Goal: Task Accomplishment & Management: Manage account settings

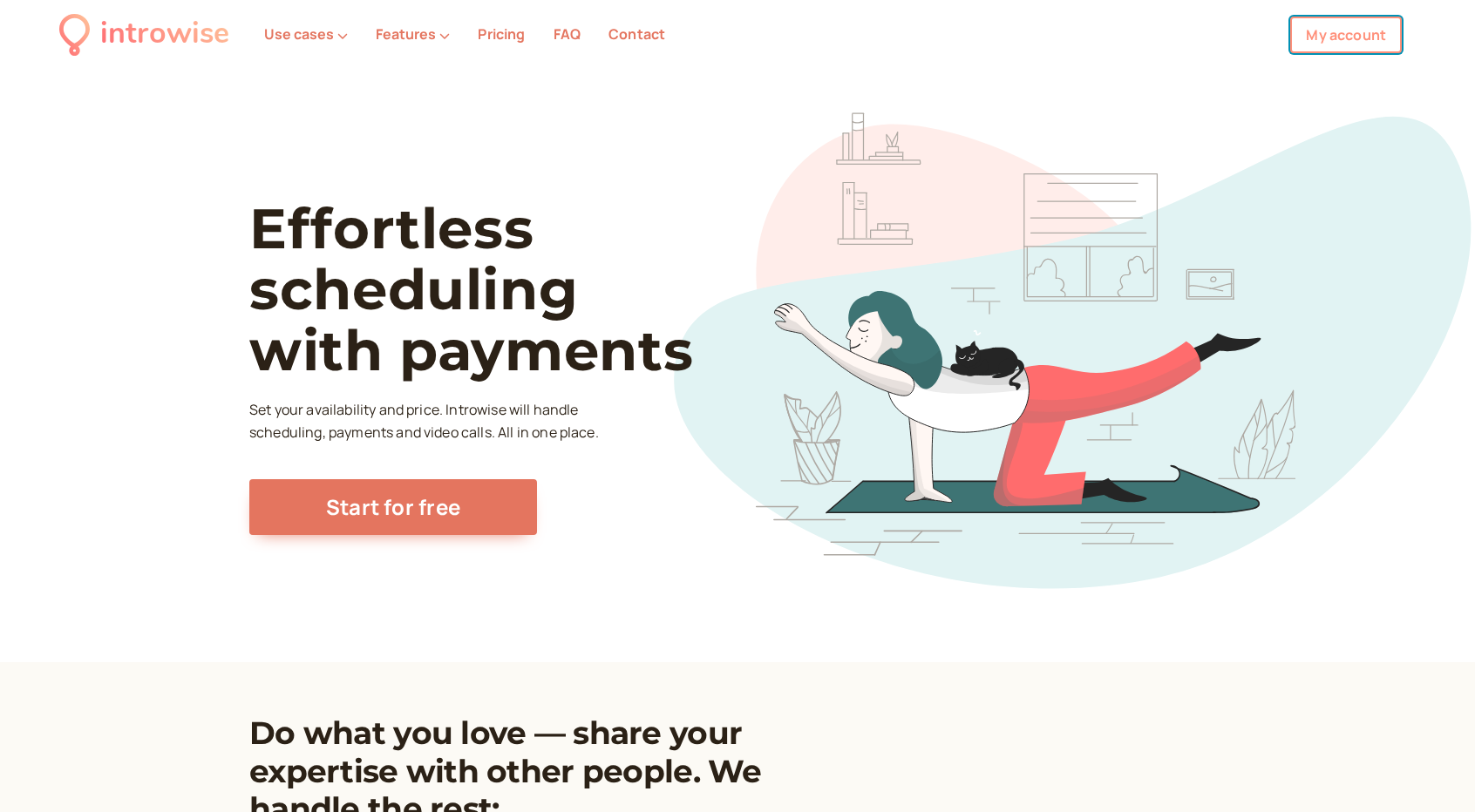
click at [1332, 36] on link "My account" at bounding box center [1346, 35] width 112 height 37
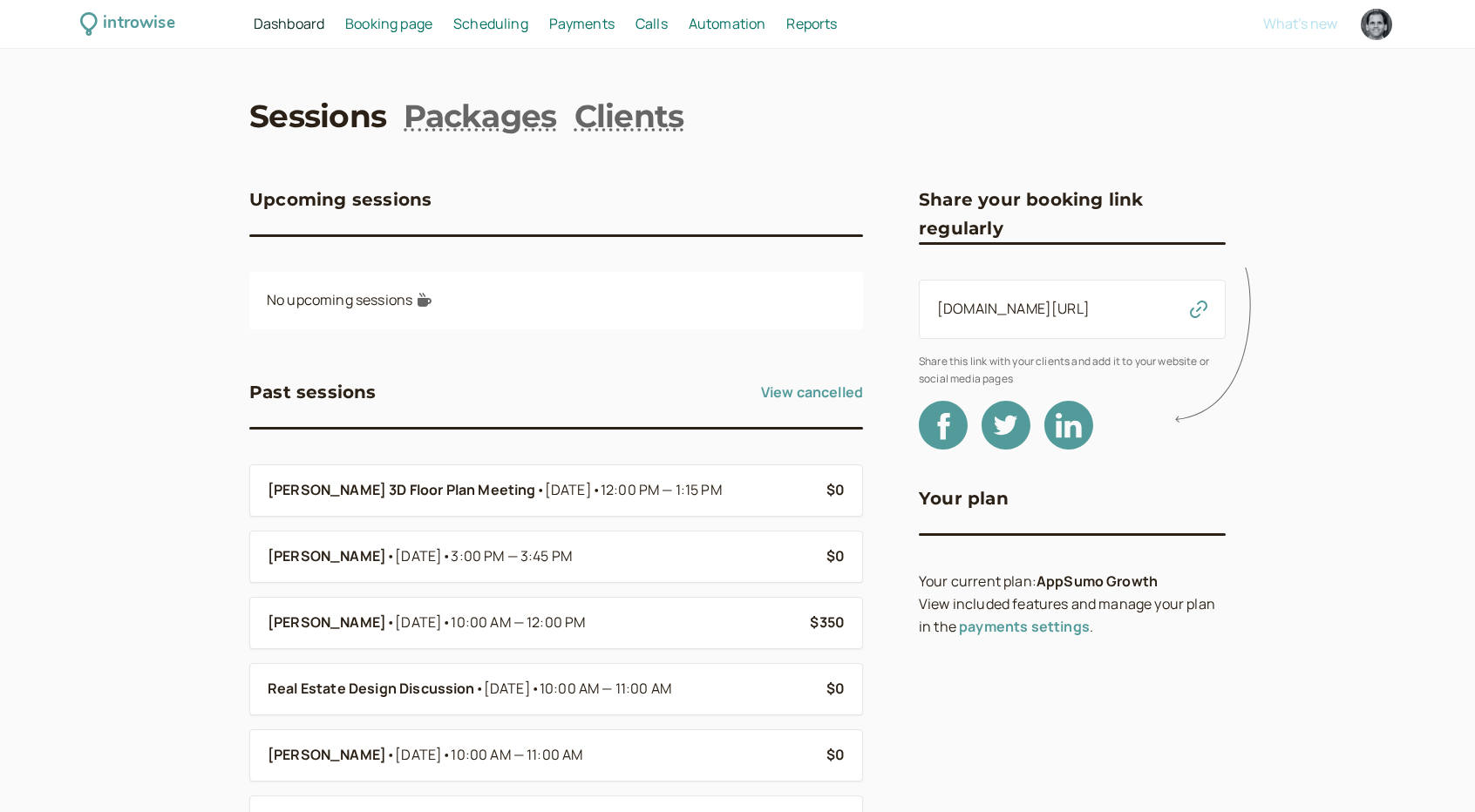
click at [473, 23] on span "Scheduling" at bounding box center [491, 23] width 75 height 19
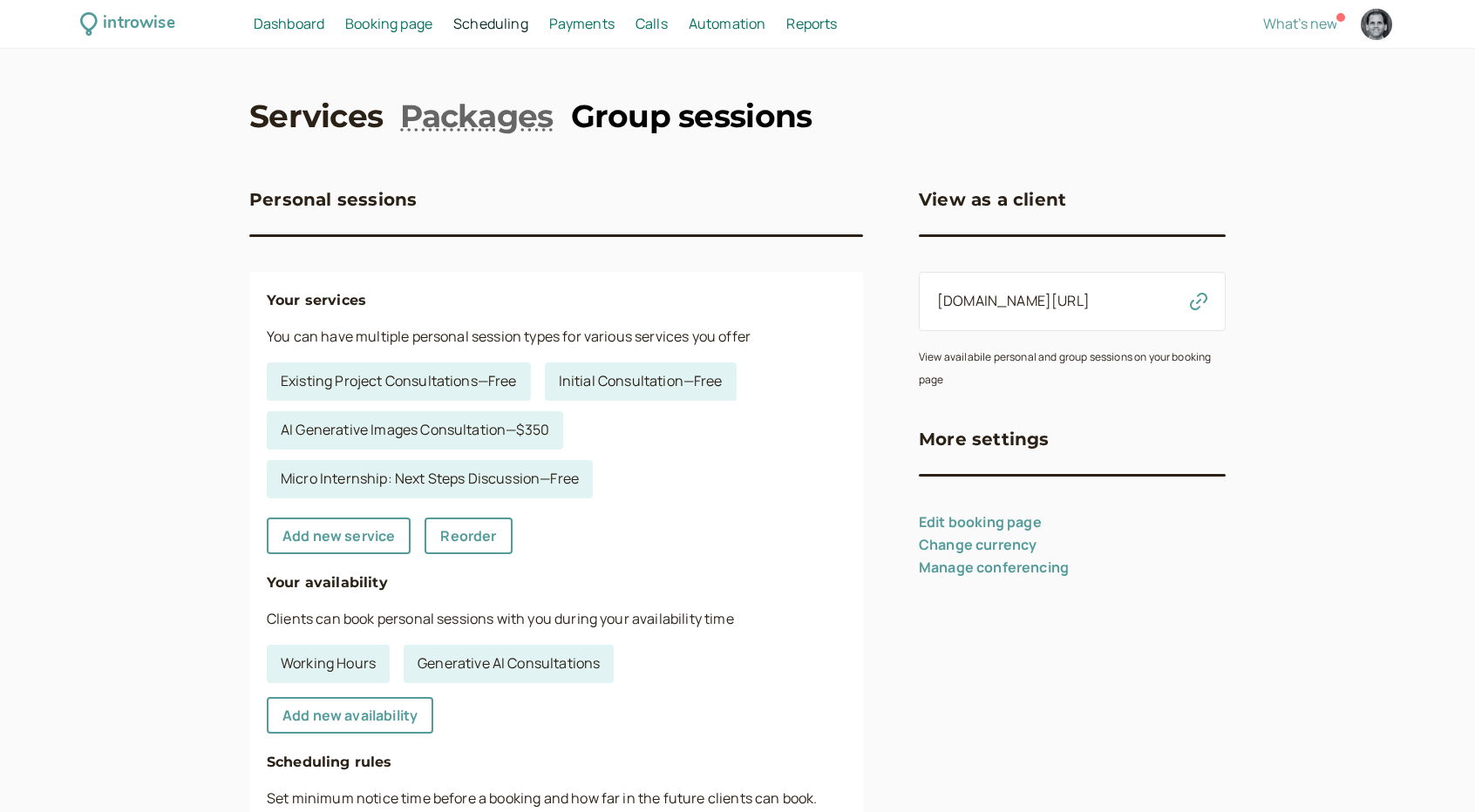
click at [608, 107] on link "Group sessions" at bounding box center [692, 116] width 242 height 43
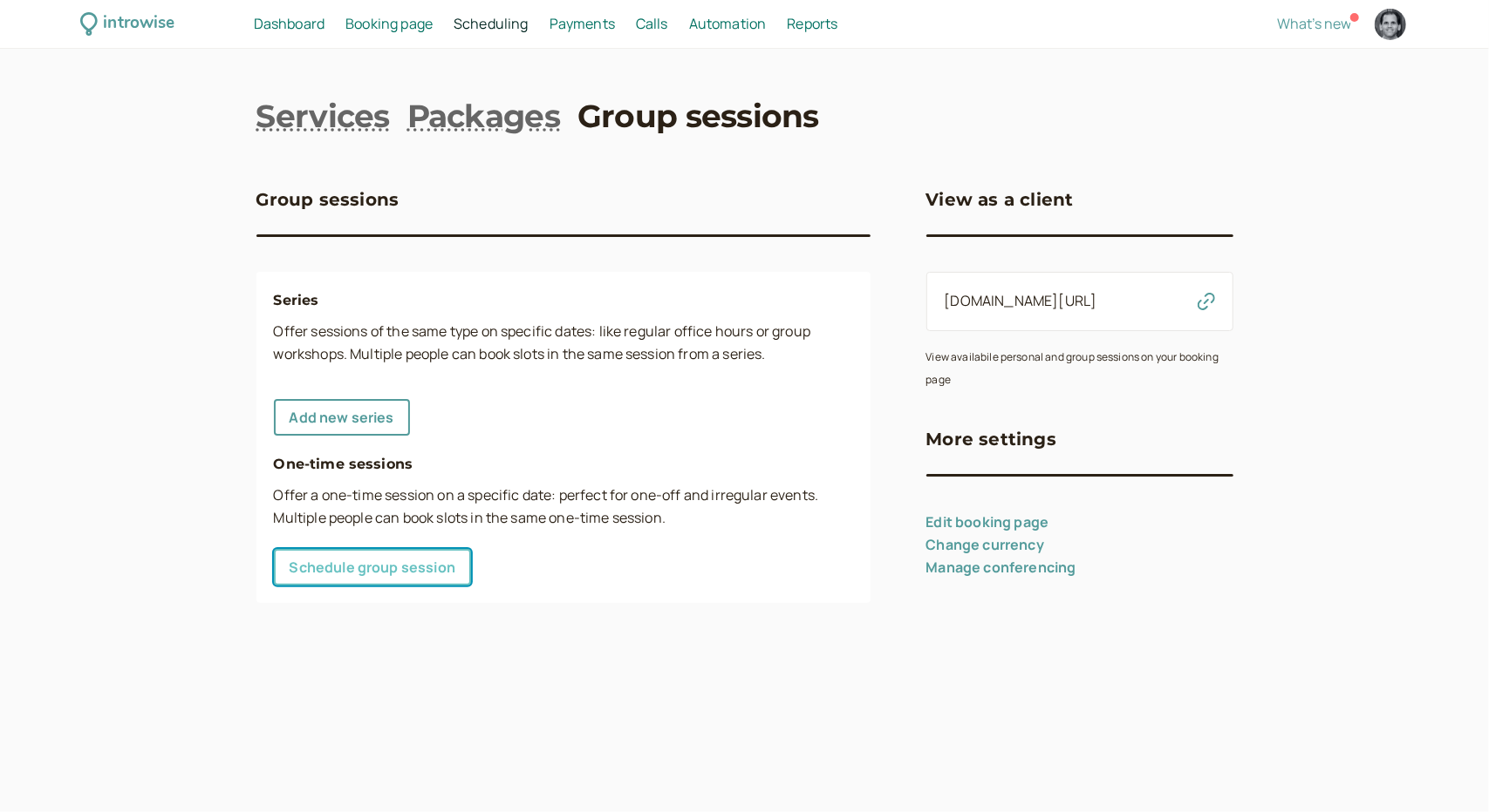
click at [417, 560] on link "Schedule group session" at bounding box center [372, 567] width 198 height 37
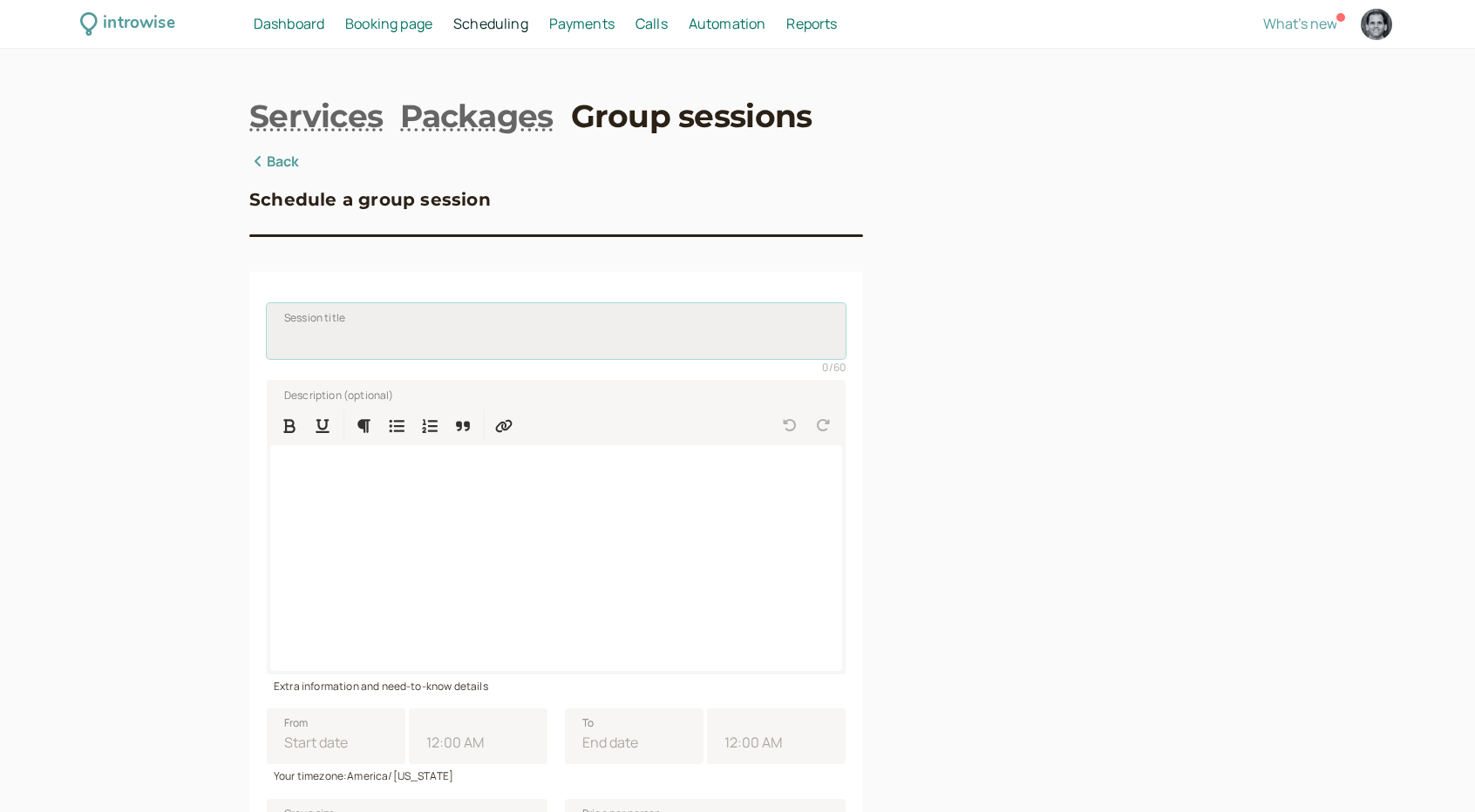
click at [454, 350] on input "Session title" at bounding box center [556, 331] width 579 height 56
paste input "introduction"
click at [397, 339] on input "Home Coalition - introduction" at bounding box center [556, 331] width 579 height 56
click at [448, 358] on input "Home Coalition - introdution" at bounding box center [556, 331] width 579 height 56
click at [399, 339] on input "Home Coalition - introduction" at bounding box center [556, 331] width 579 height 56
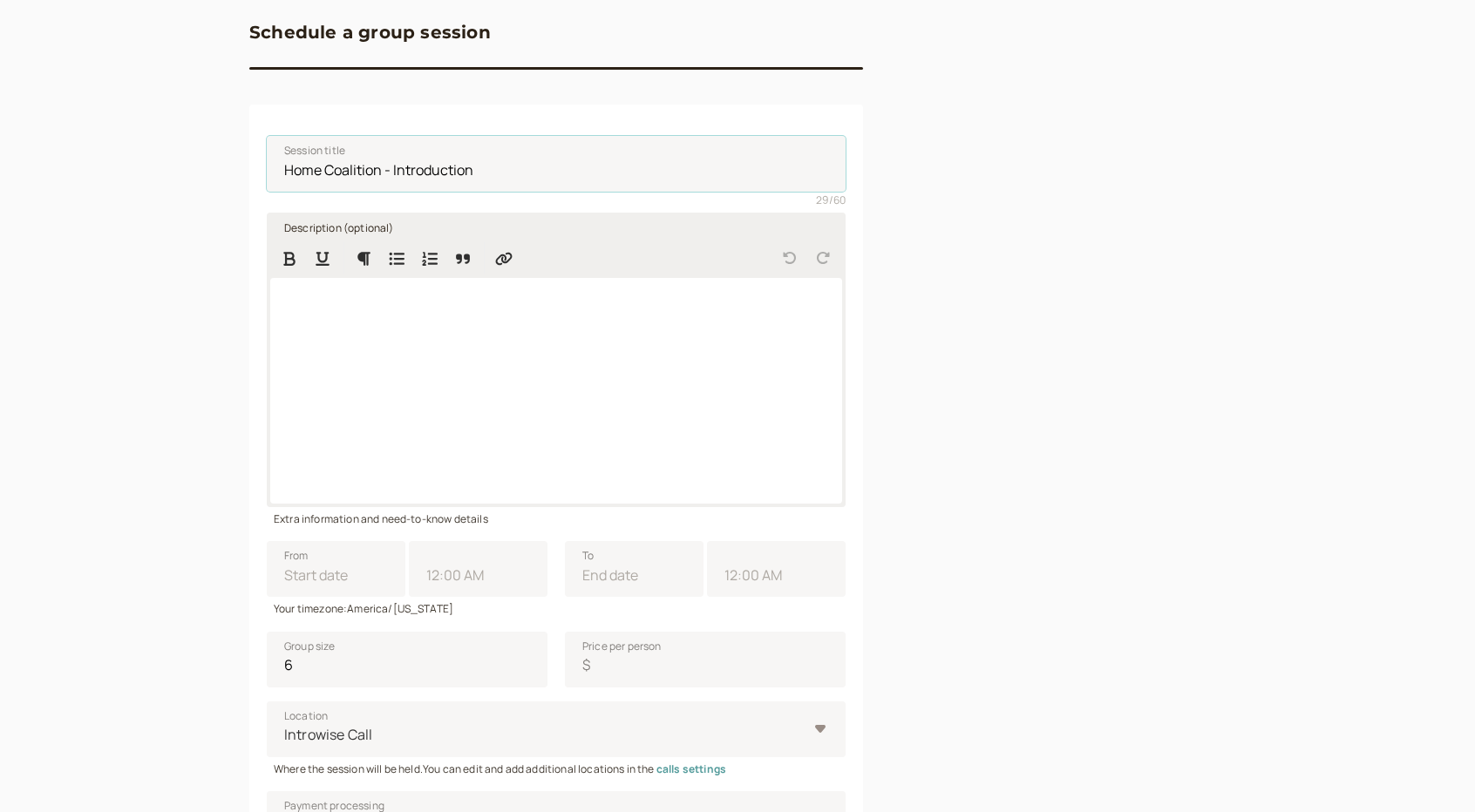
scroll to position [173, 0]
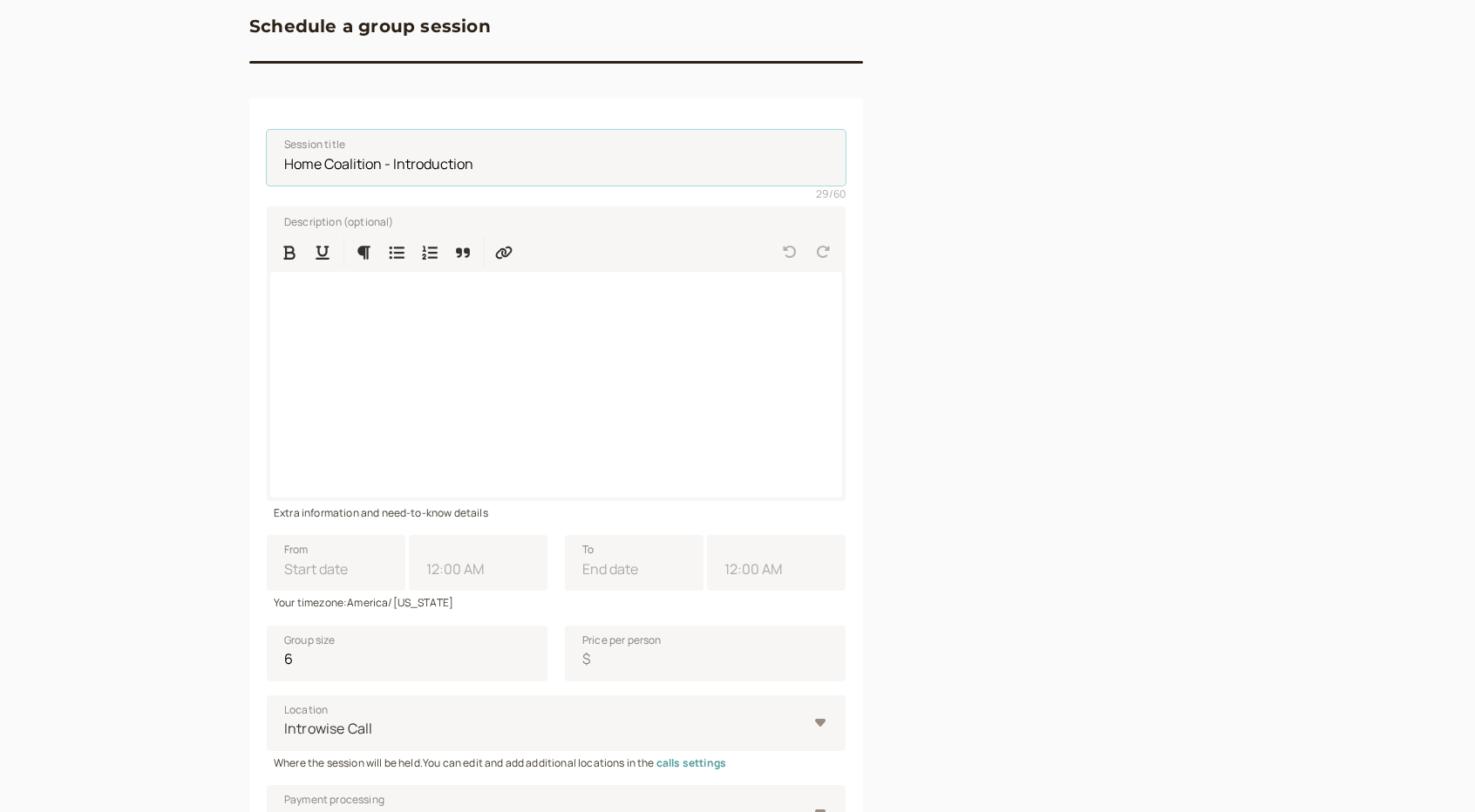
type input "Home Coalition - Introduction"
click at [664, 324] on div at bounding box center [557, 384] width 572 height 225
click at [373, 571] on input "From" at bounding box center [336, 563] width 139 height 56
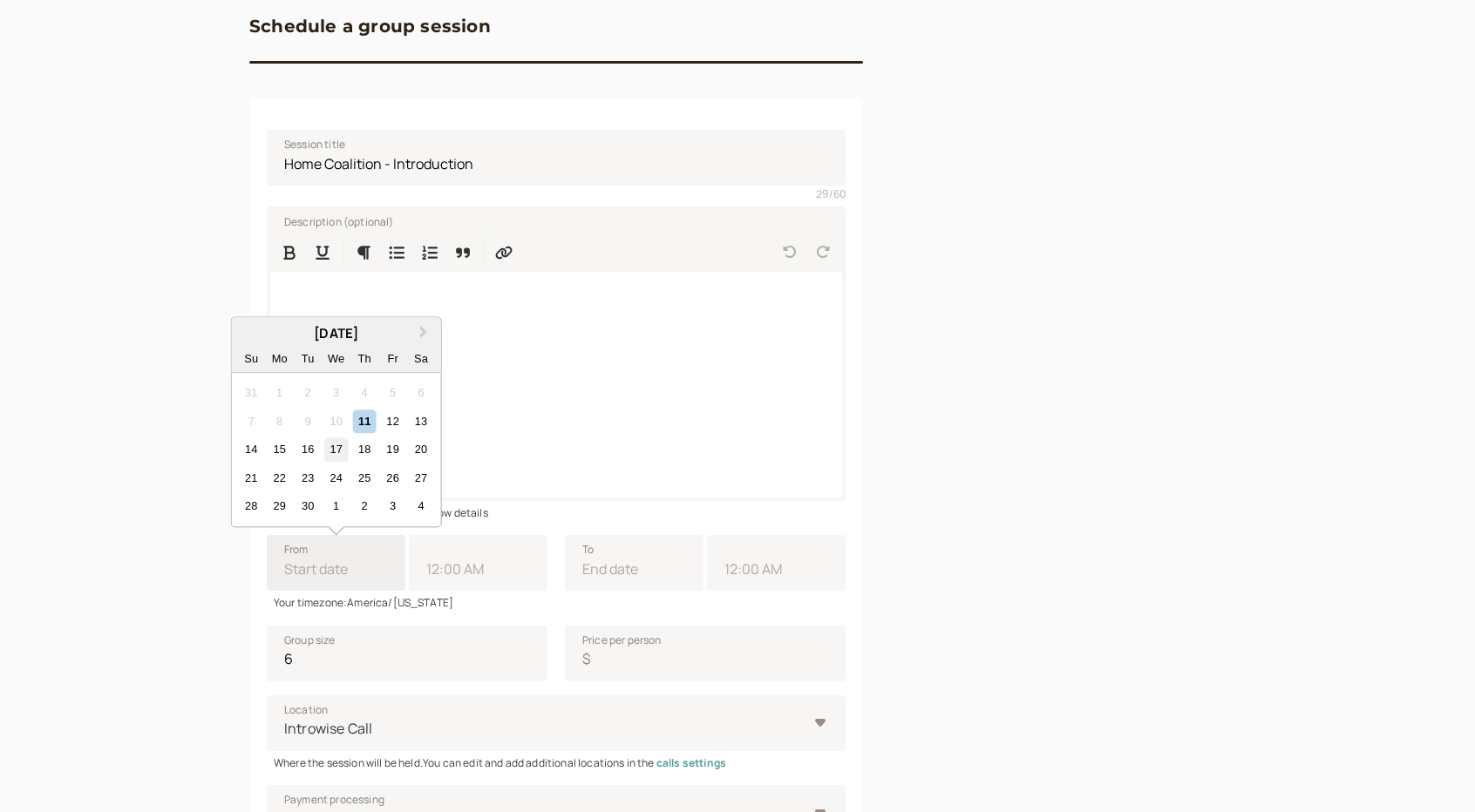
click at [332, 442] on div "17" at bounding box center [336, 450] width 23 height 23
click at [332, 536] on input "From Next Month [DATE] Su Mo Tu We Th Fr Sa 31 1 2 3 4 5 6 7 8 9 10 11 12 13 14…" at bounding box center [336, 563] width 139 height 56
type input "[DATE]"
type input "11:00 AM"
type input "[DATE]"
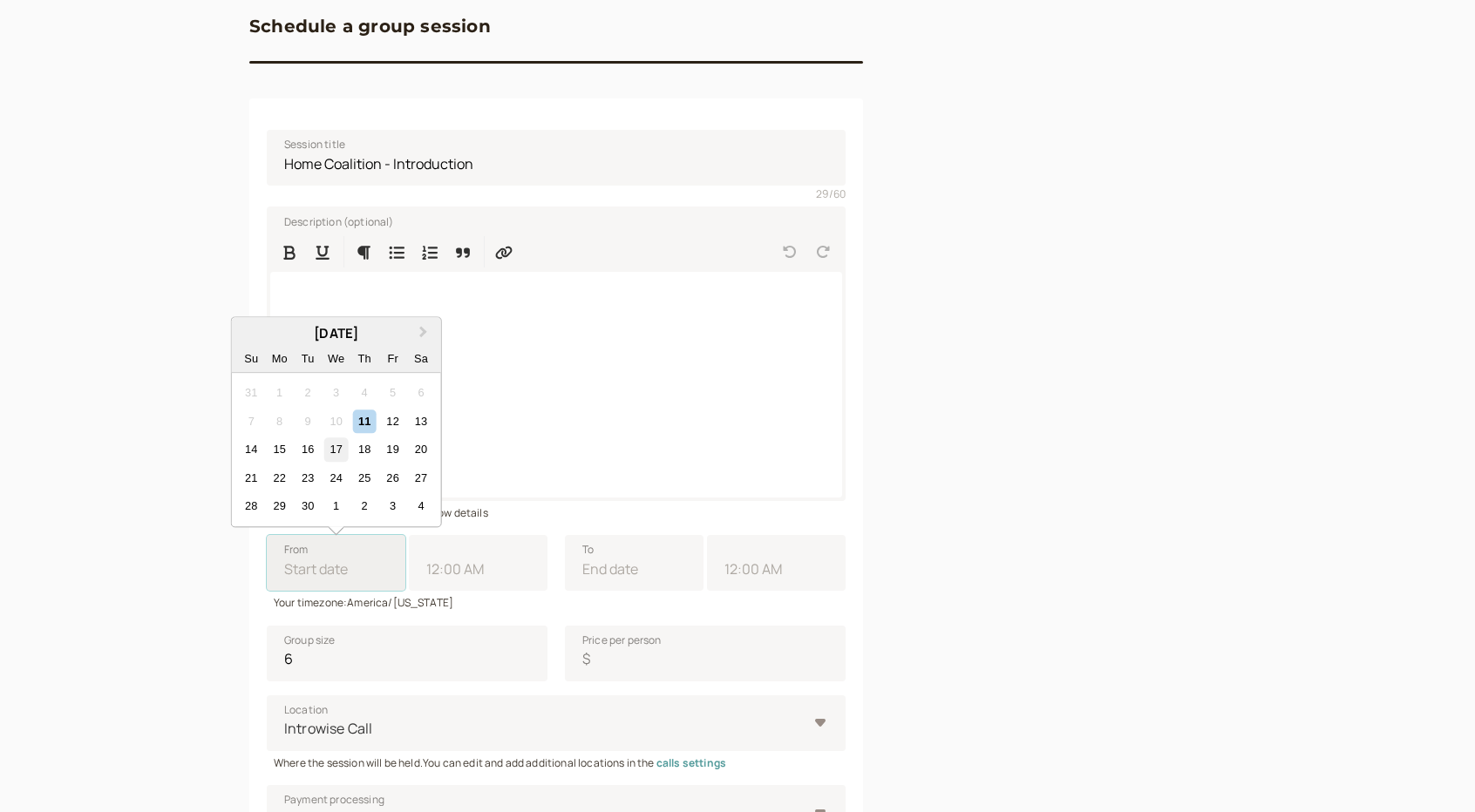
type input "12:00 PM"
click at [466, 573] on input "11:00 AM" at bounding box center [478, 563] width 139 height 56
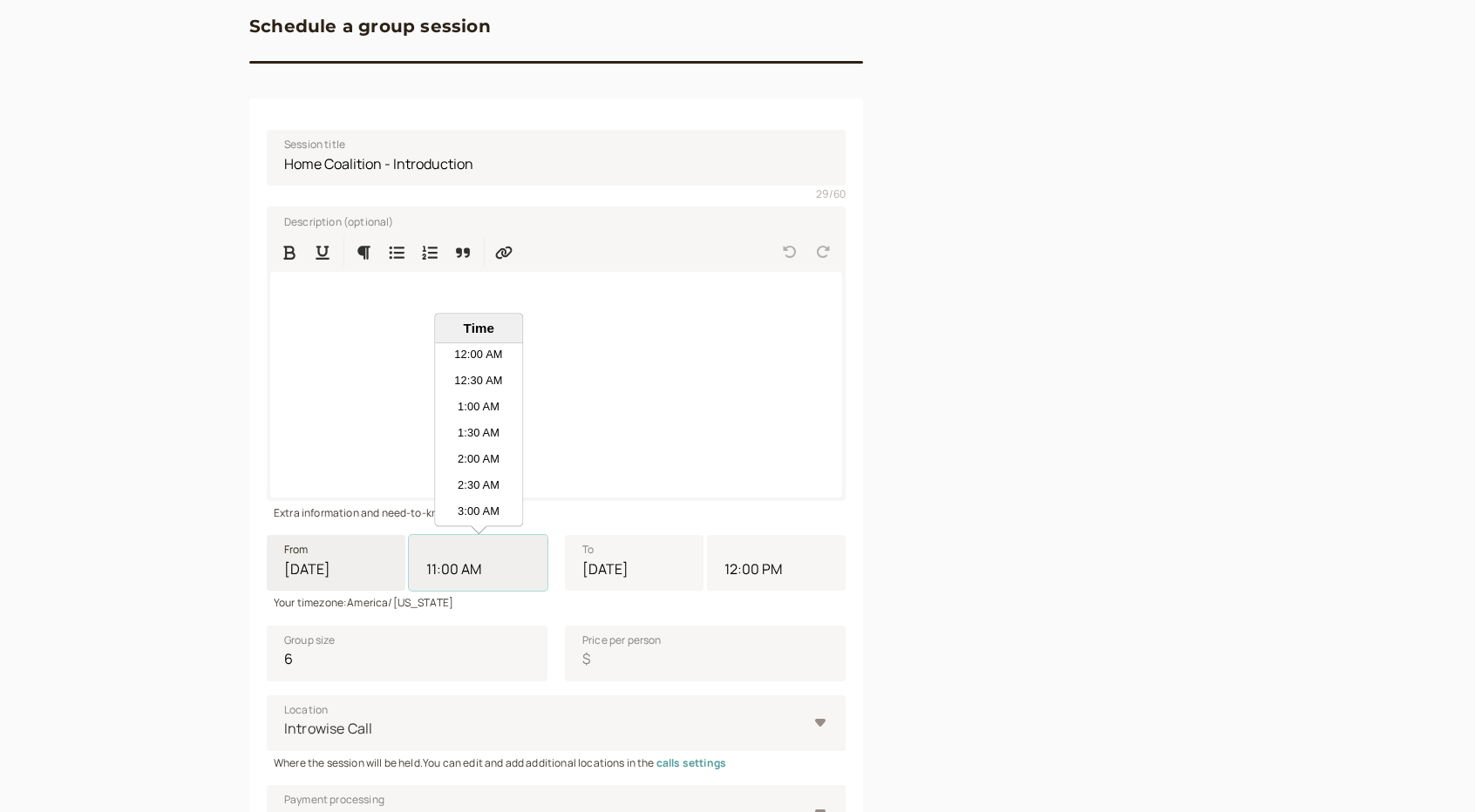
scroll to position [497, 0]
click at [481, 408] on li "10:30 AM" at bounding box center [479, 409] width 87 height 26
click at [481, 536] on input "11:00 AM" at bounding box center [478, 563] width 139 height 56
type input "10:30 AM"
type input "11:30 AM"
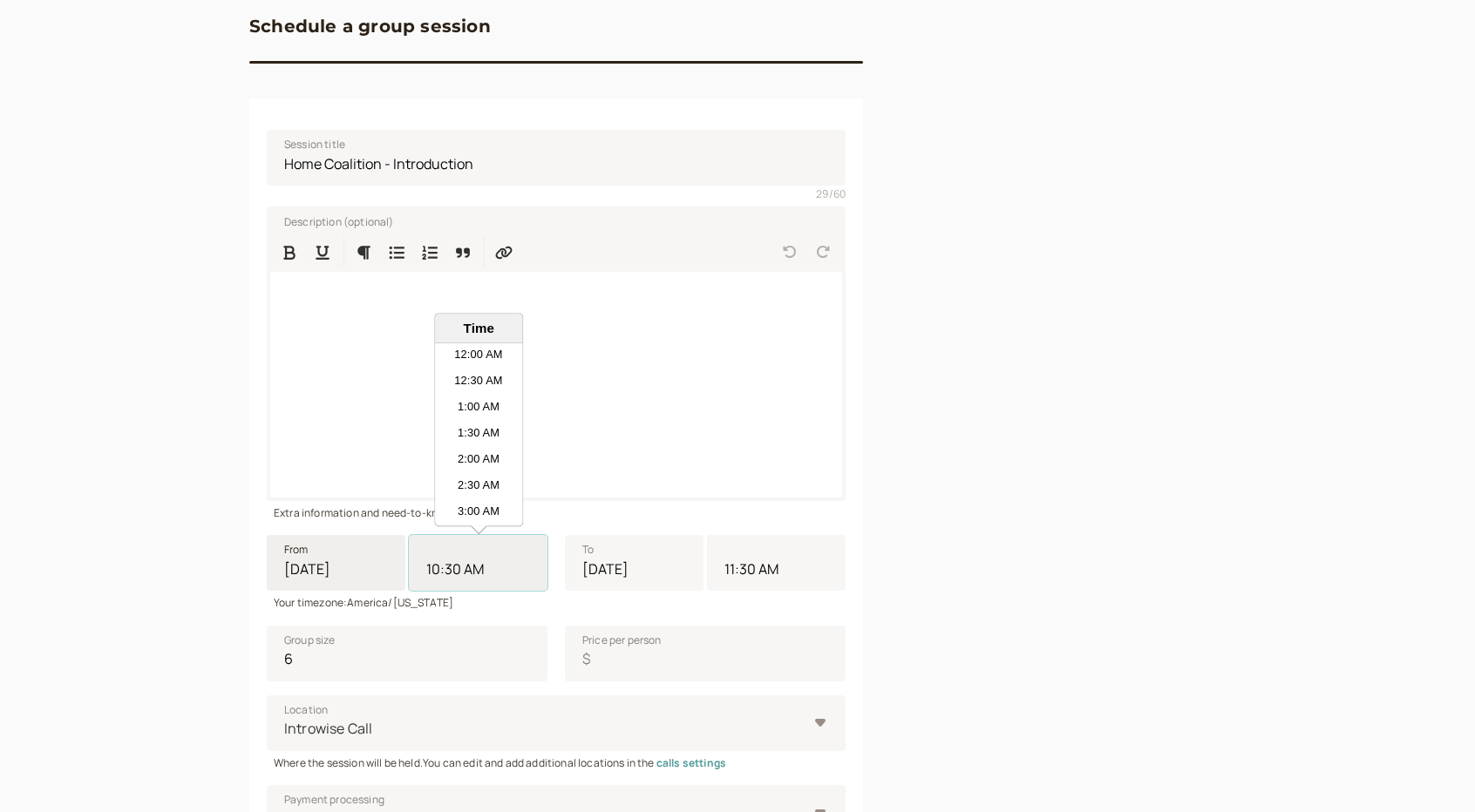
scroll to position [471, 0]
click at [525, 665] on input "5" at bounding box center [407, 654] width 280 height 56
click at [525, 665] on input "4" at bounding box center [407, 654] width 280 height 56
type input "3"
click at [525, 665] on input "3" at bounding box center [407, 654] width 280 height 56
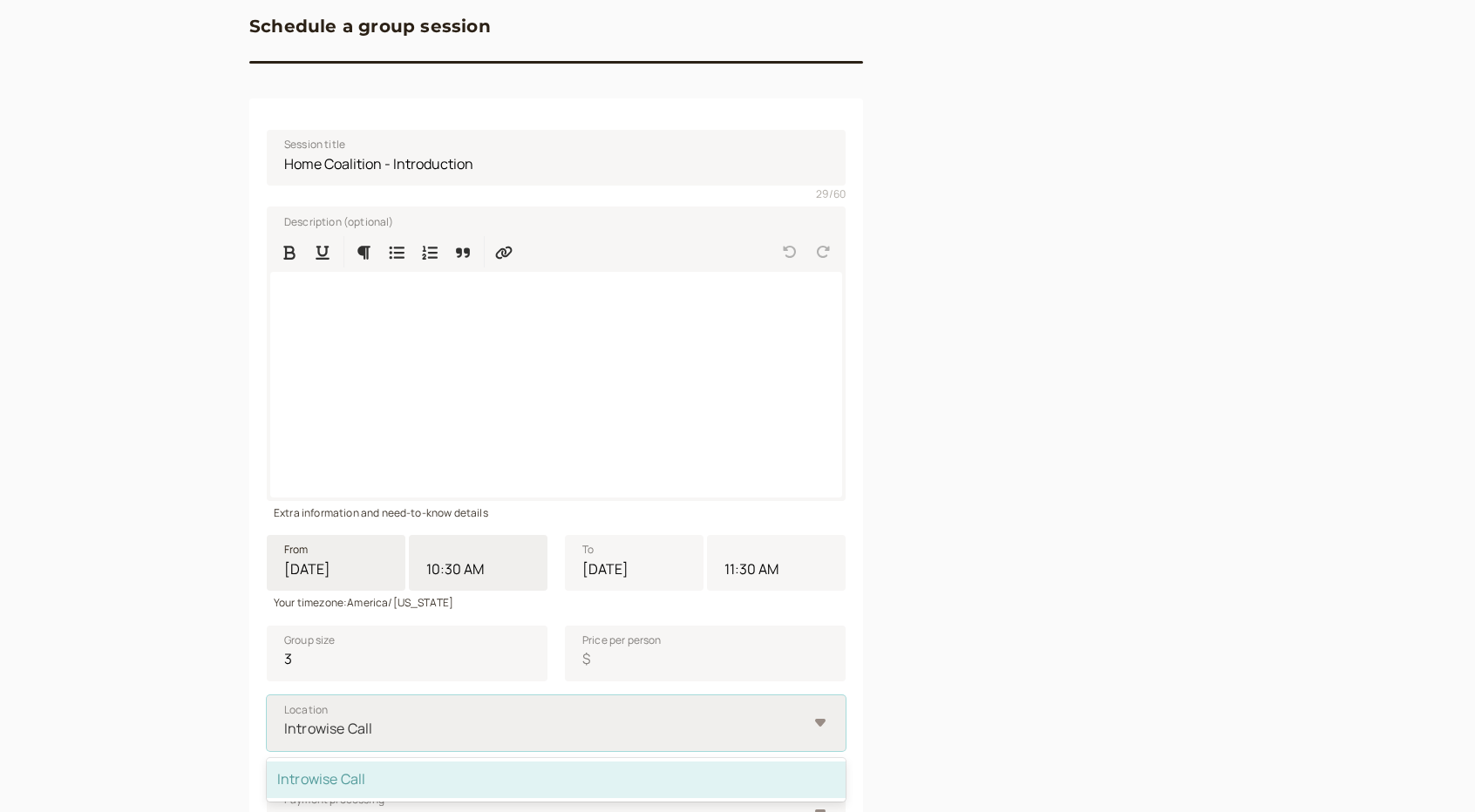
click at [646, 727] on div at bounding box center [544, 729] width 525 height 23
click at [285, 727] on input "Location option Introwise Call selected, 1 of 1. 1 result available. Use Up and…" at bounding box center [283, 729] width 3 height 20
click at [609, 771] on div "Introwise Call" at bounding box center [556, 780] width 579 height 37
click at [285, 739] on input "Location option Introwise Call selected, 1 of 1. 1 result available. Use Up and…" at bounding box center [283, 729] width 3 height 20
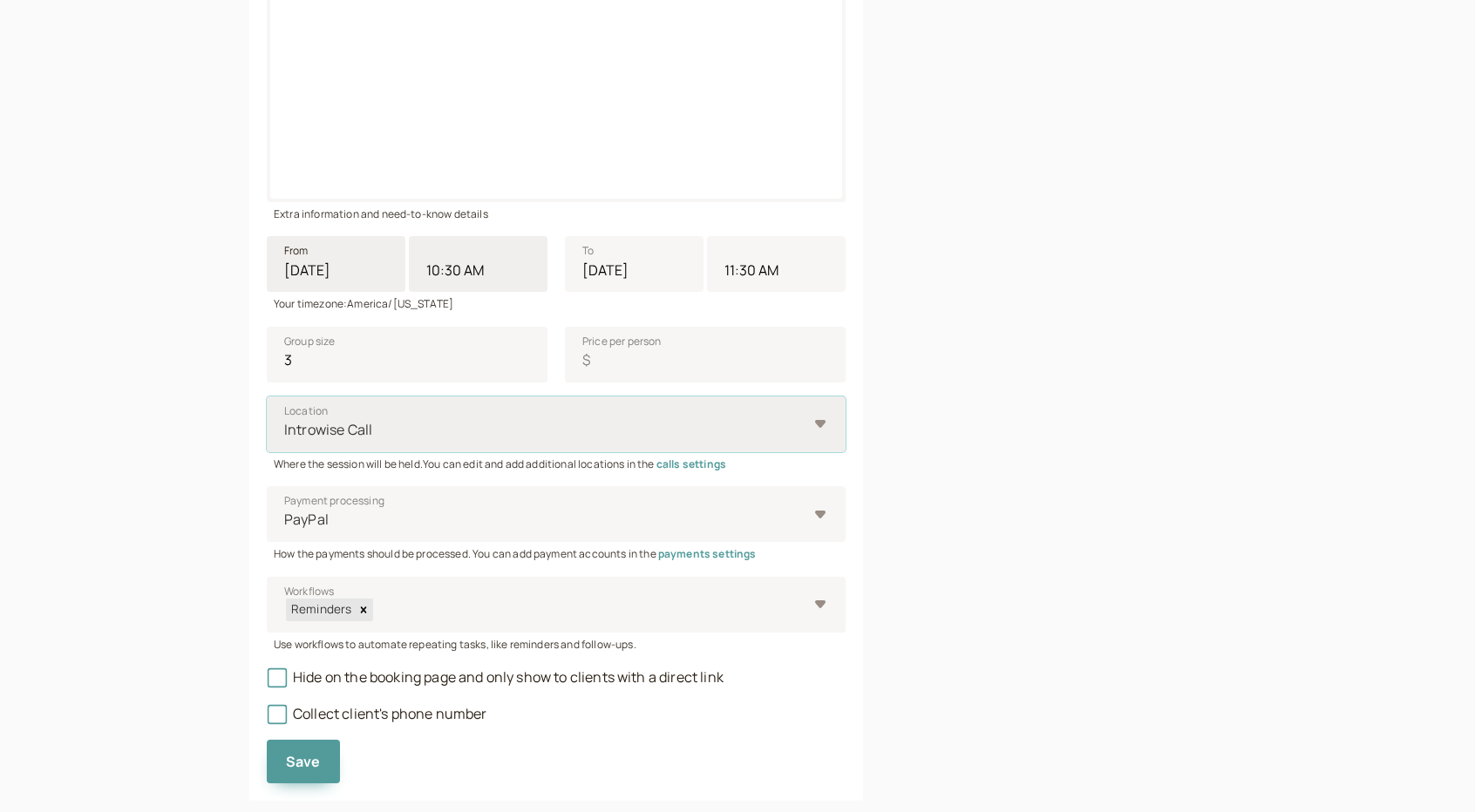
scroll to position [480, 0]
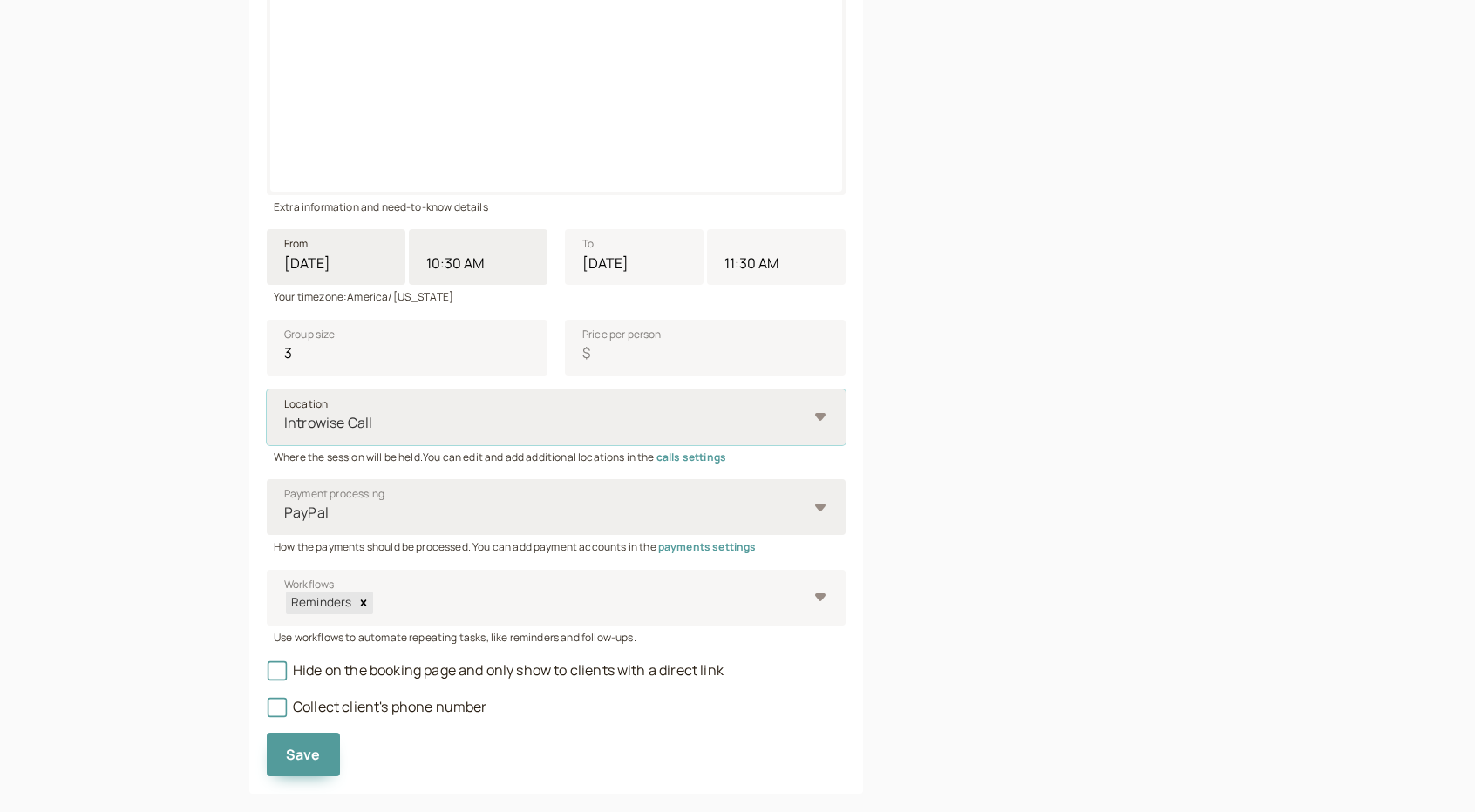
click at [689, 520] on div at bounding box center [544, 512] width 525 height 23
click at [285, 520] on input "Payment processing PayPal" at bounding box center [283, 512] width 3 height 20
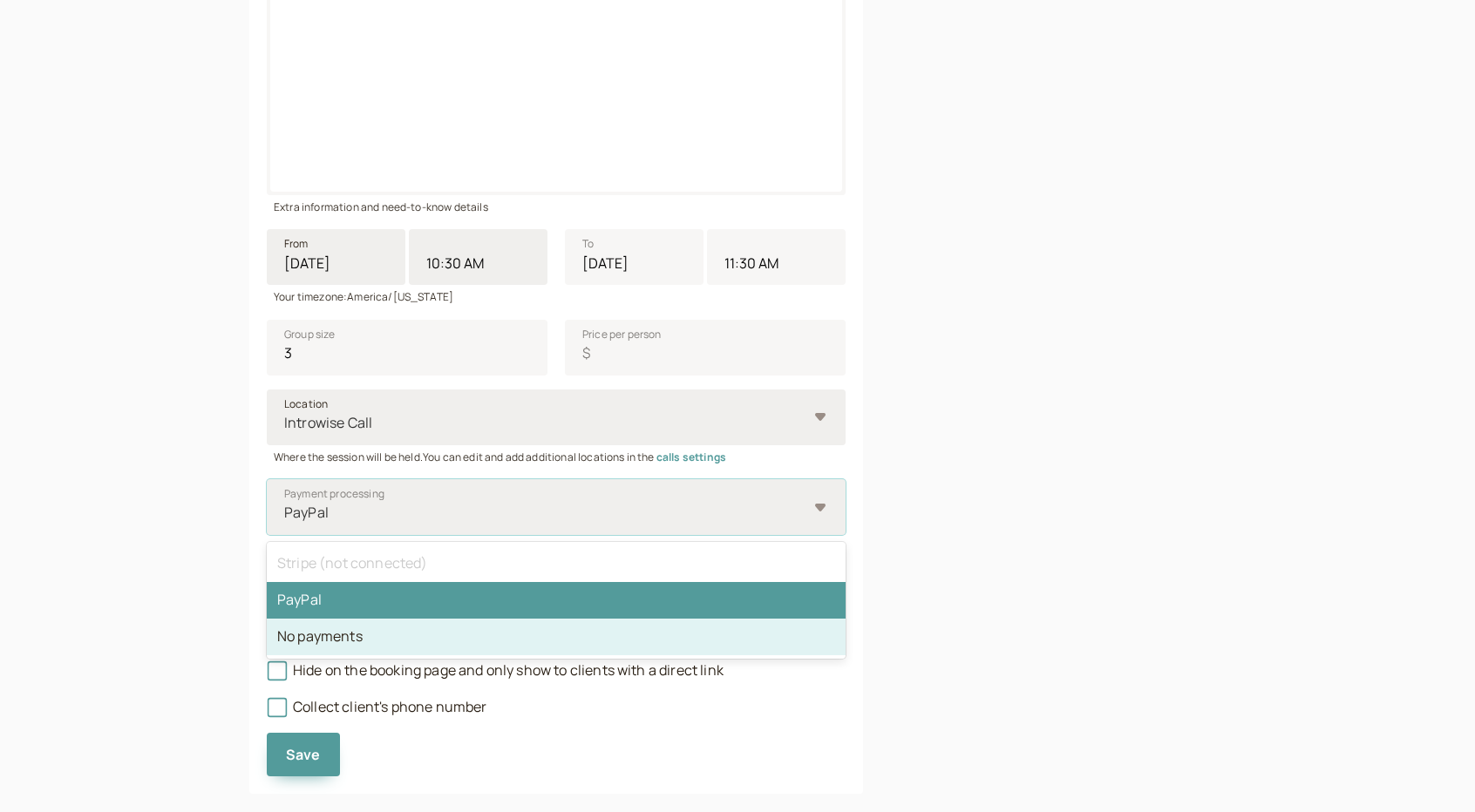
click at [633, 621] on div "No payments" at bounding box center [556, 638] width 579 height 37
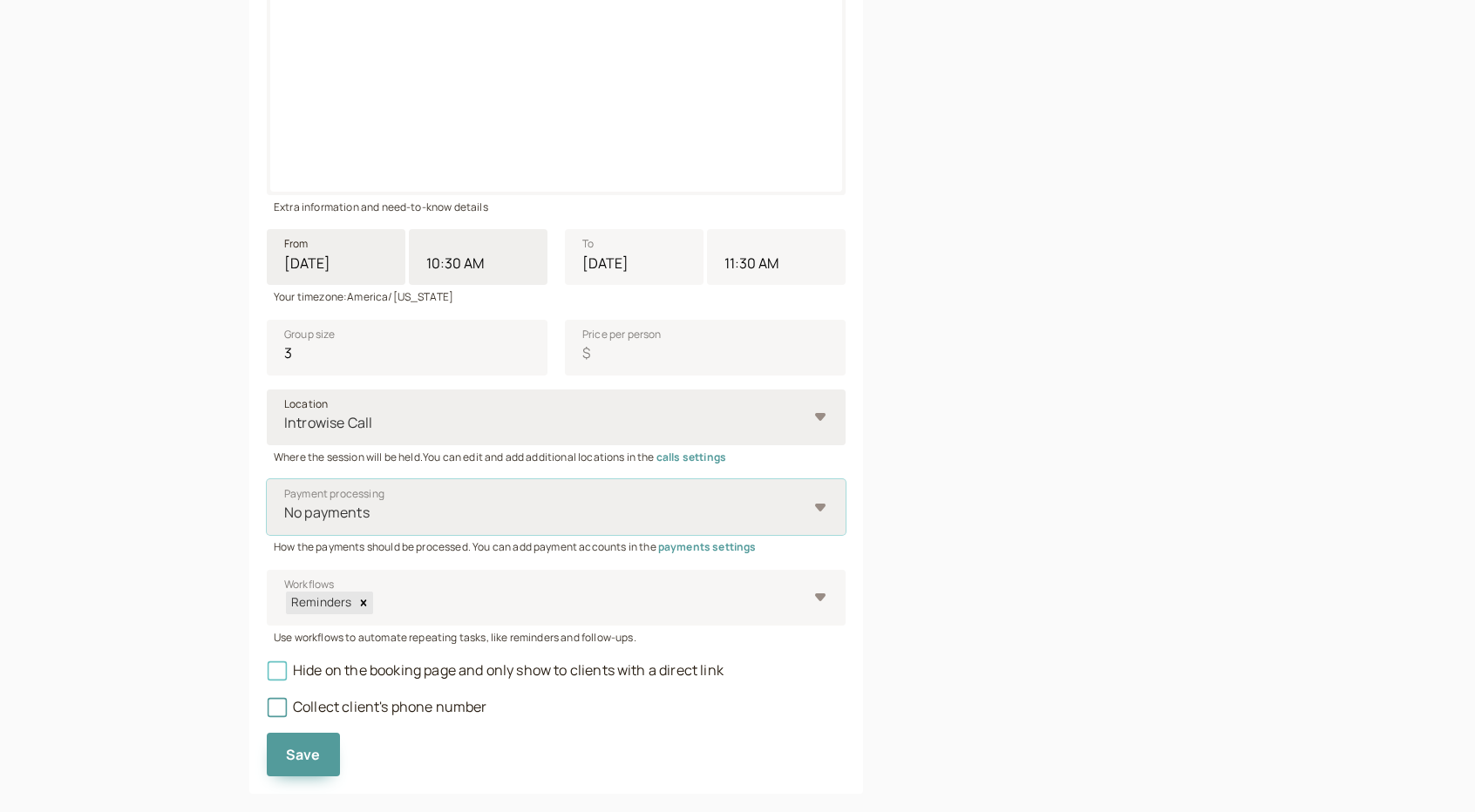
click at [372, 668] on span "Hide on the booking page and only show to clients with a direct link" at bounding box center [495, 670] width 457 height 19
click at [267, 675] on input "Hide on the booking page and only show to clients with a direct link" at bounding box center [267, 675] width 0 height 0
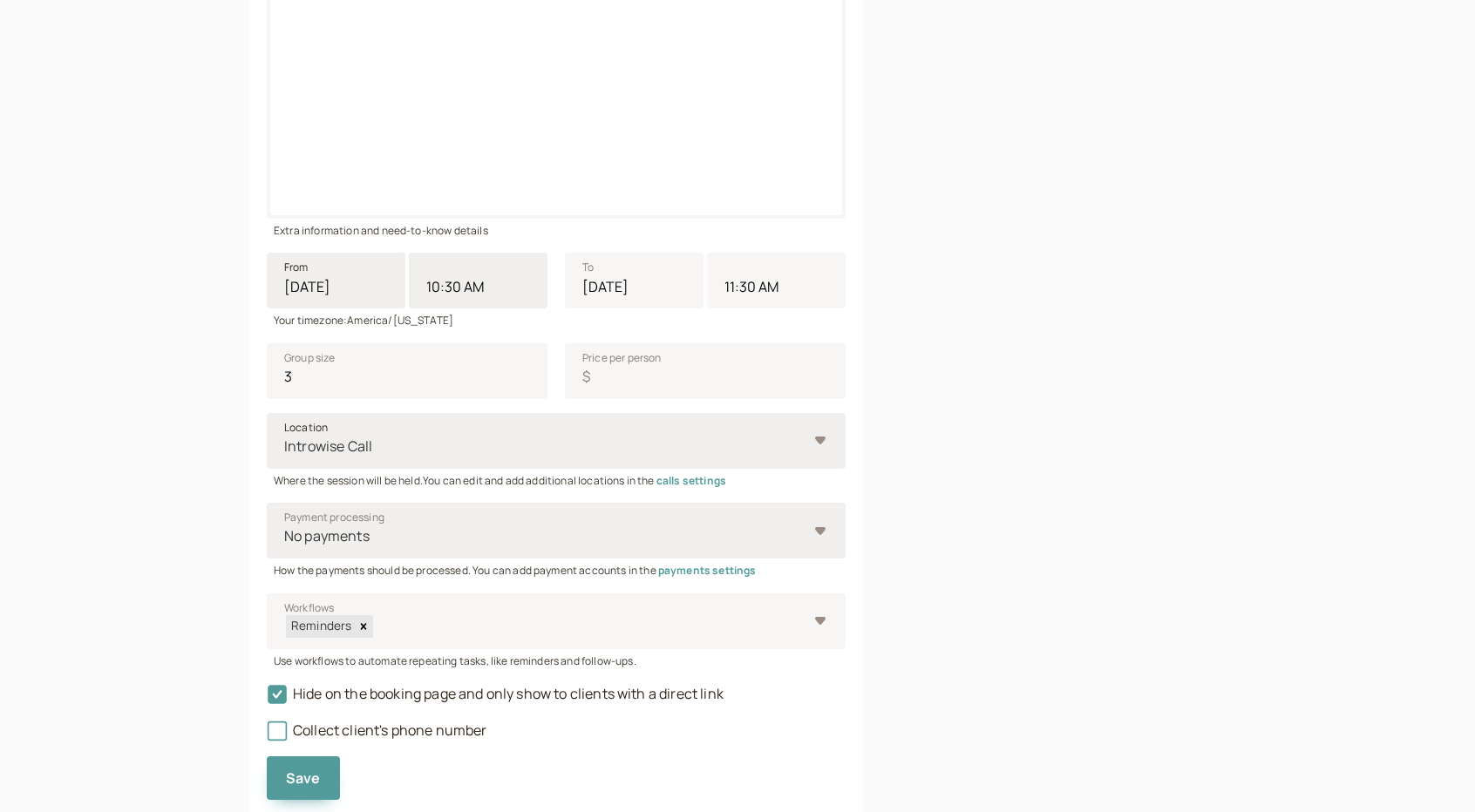
scroll to position [510, 0]
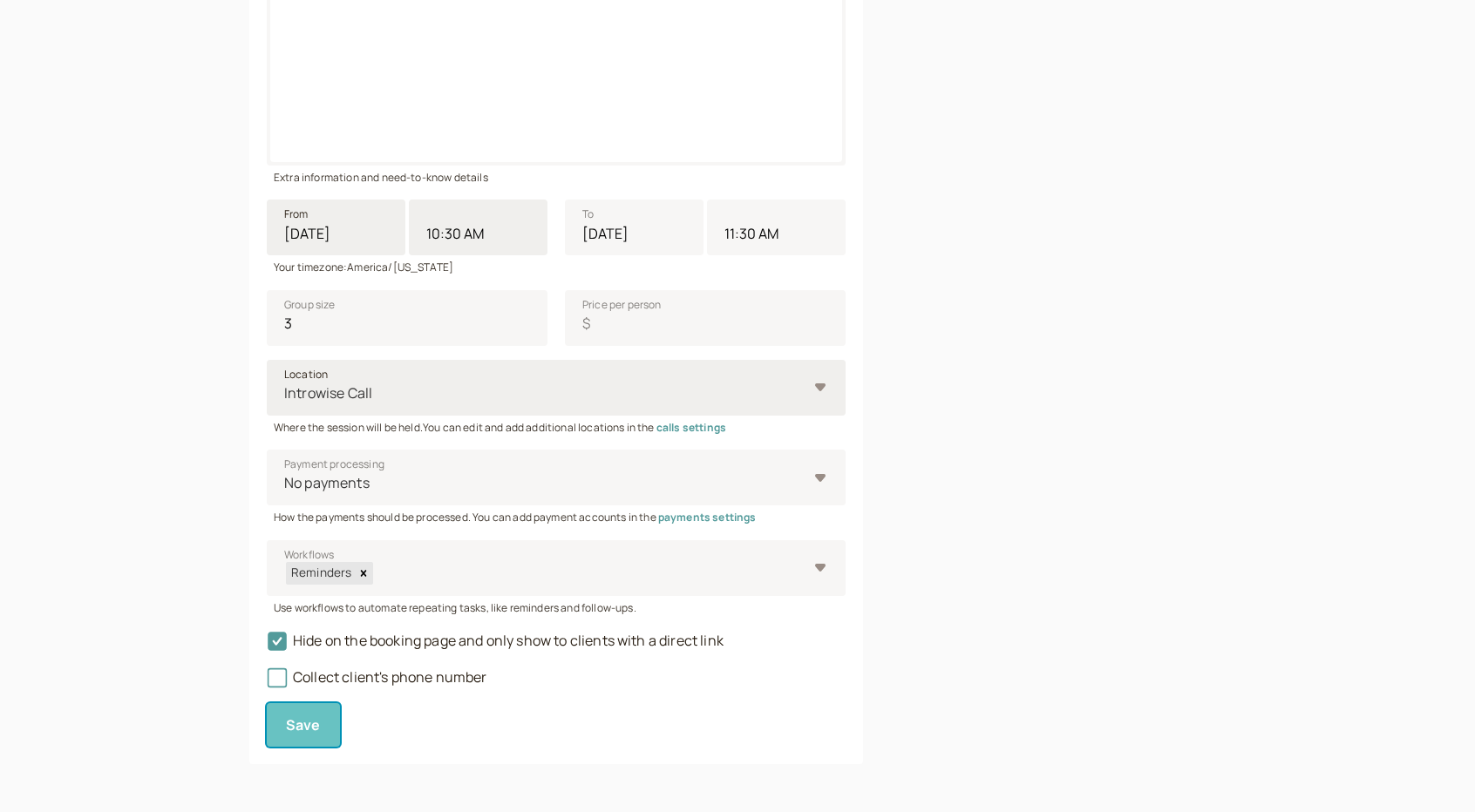
click at [319, 720] on button "Save" at bounding box center [303, 724] width 73 height 43
type input "0"
click at [584, 658] on div "Collect client's phone number" at bounding box center [556, 671] width 579 height 37
click at [308, 718] on span "Save" at bounding box center [303, 725] width 35 height 19
